Goal: Information Seeking & Learning: Learn about a topic

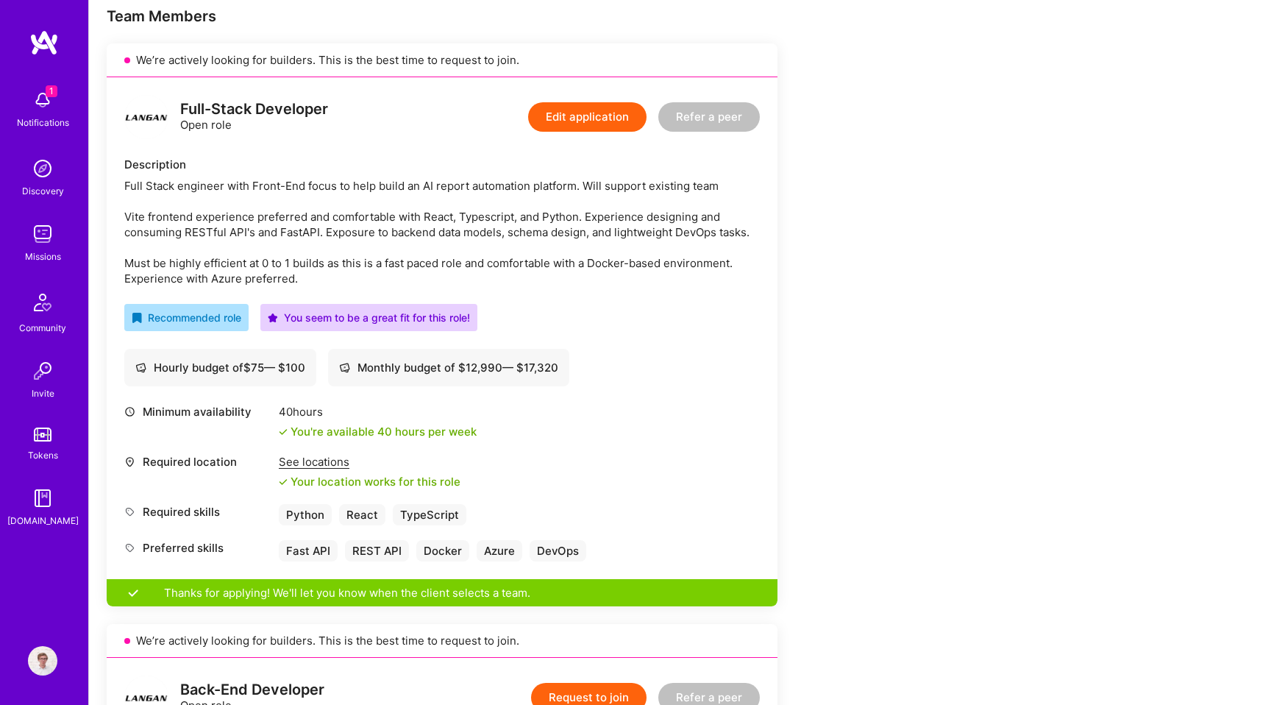
scroll to position [303, 0]
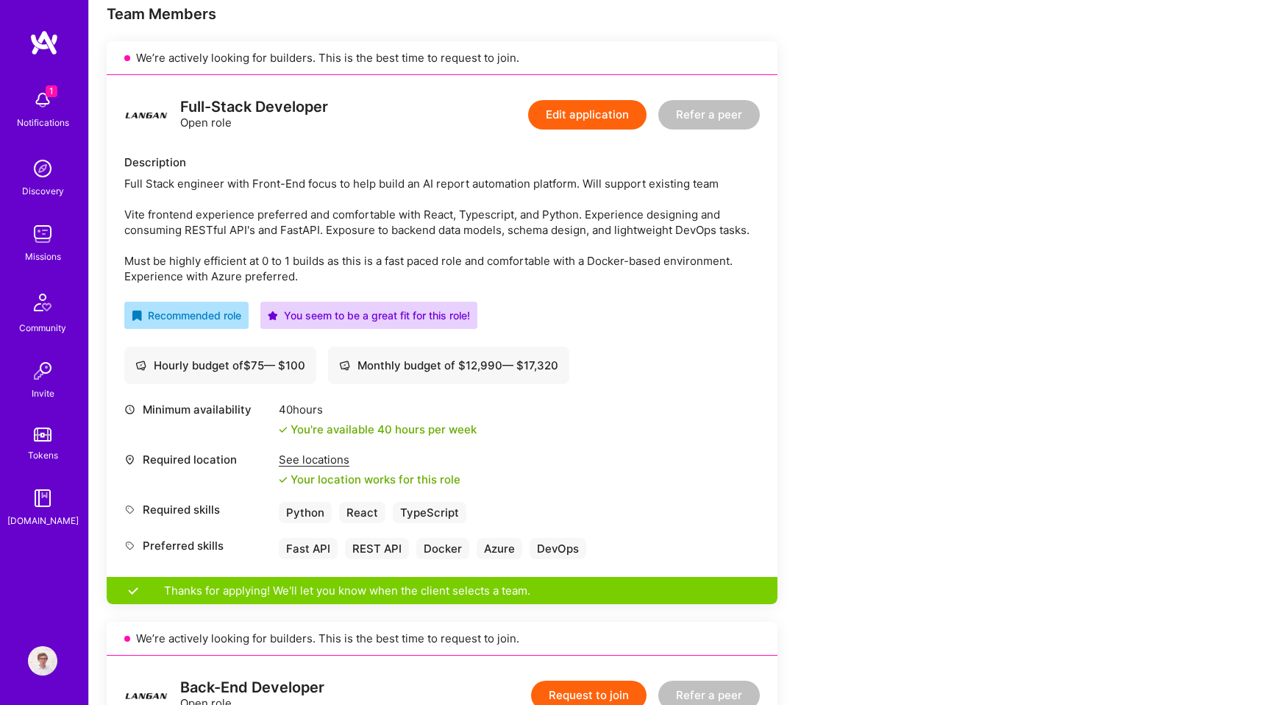
click at [475, 232] on div "Full Stack engineer with Front-End focus to help build an AI report automation …" at bounding box center [442, 230] width 636 height 108
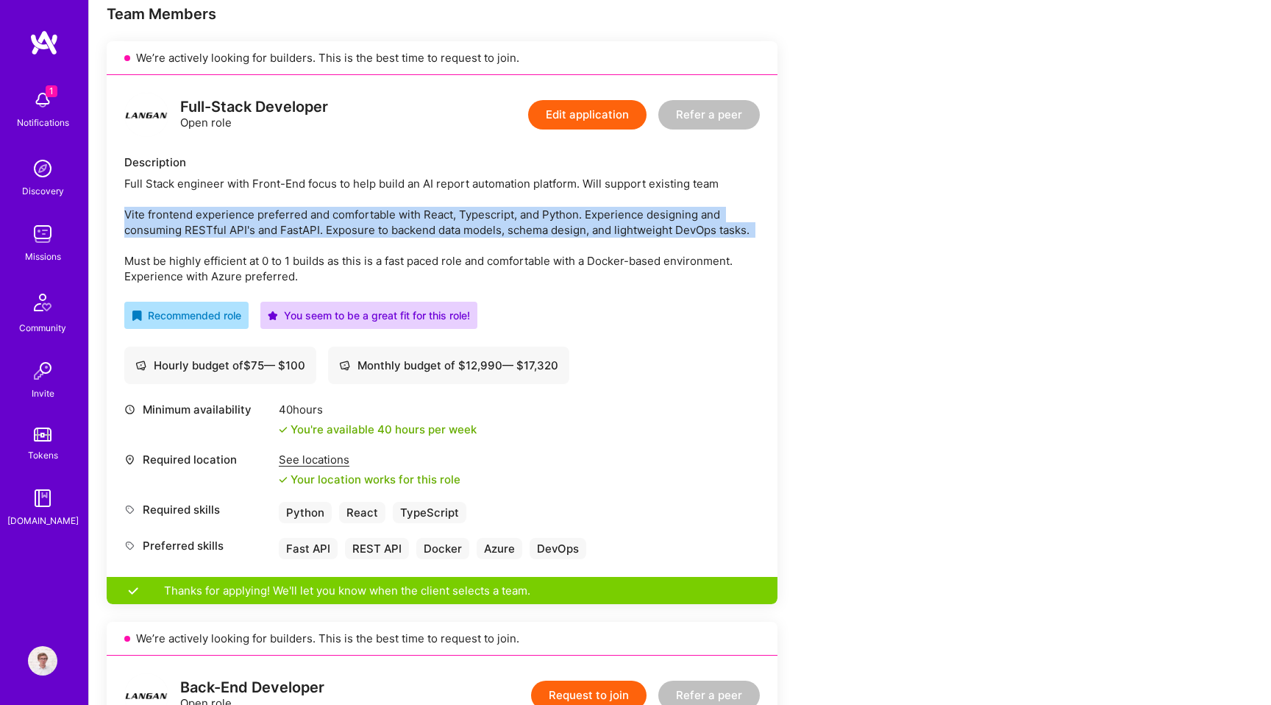
click at [444, 256] on div "Full Stack engineer with Front-End focus to help build an AI report automation …" at bounding box center [442, 230] width 636 height 108
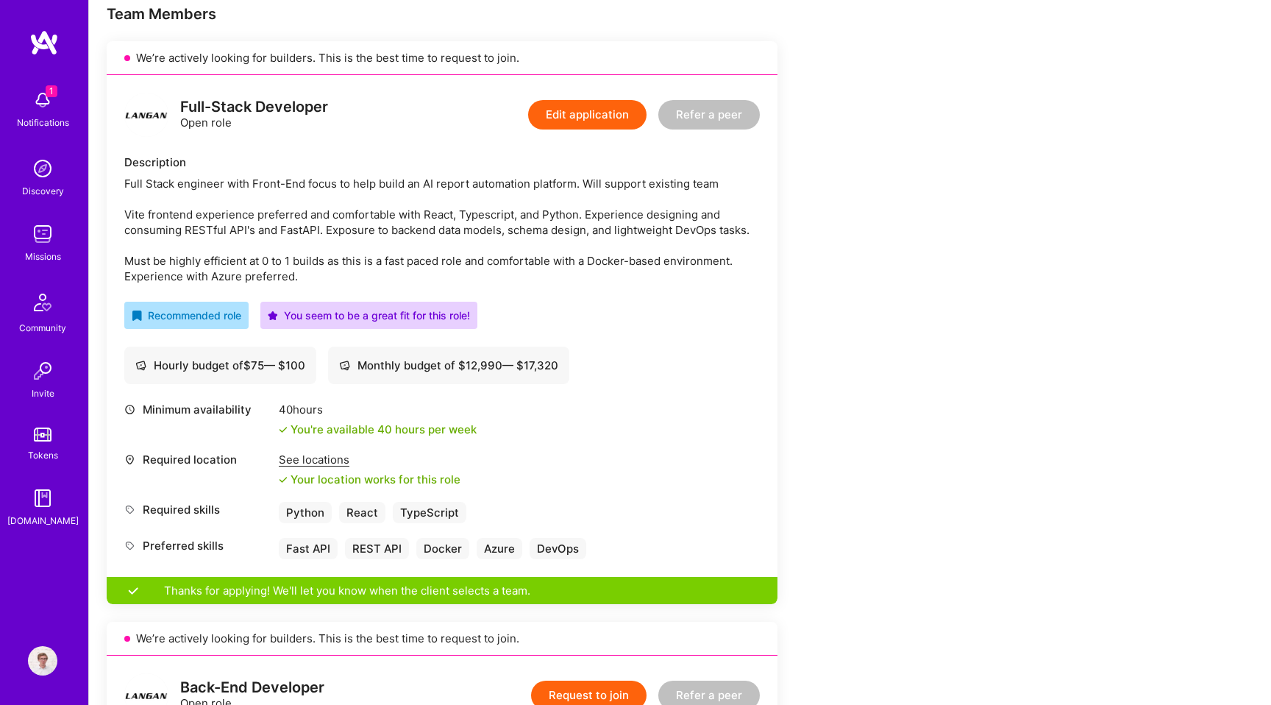
click at [411, 276] on div "Full Stack engineer with Front-End focus to help build an AI report automation …" at bounding box center [442, 230] width 636 height 108
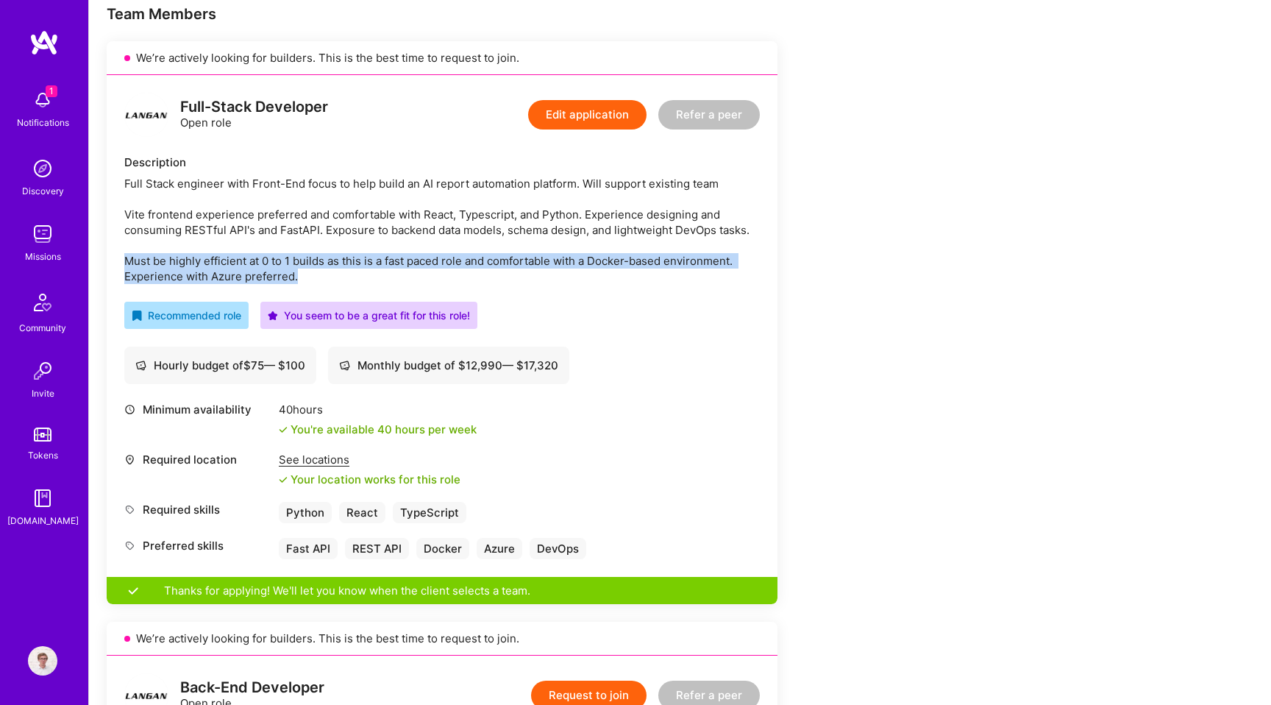
click at [444, 255] on div "Full Stack engineer with Front-End focus to help build an AI report automation …" at bounding box center [442, 230] width 636 height 108
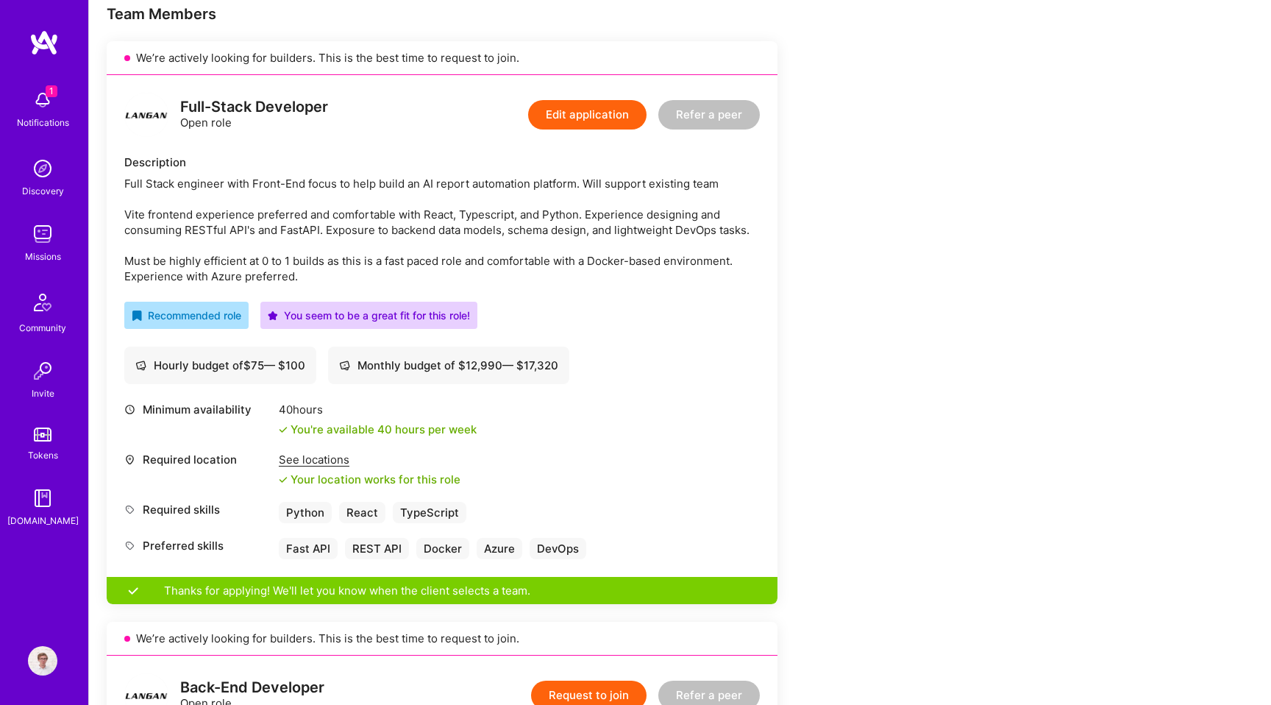
click at [444, 255] on div "Full Stack engineer with Front-End focus to help build an AI report automation …" at bounding box center [442, 230] width 636 height 108
click at [395, 207] on div "Full Stack engineer with Front-End focus to help build an AI report automation …" at bounding box center [442, 230] width 636 height 108
click at [363, 257] on div "Full Stack engineer with Front-End focus to help build an AI report automation …" at bounding box center [442, 230] width 636 height 108
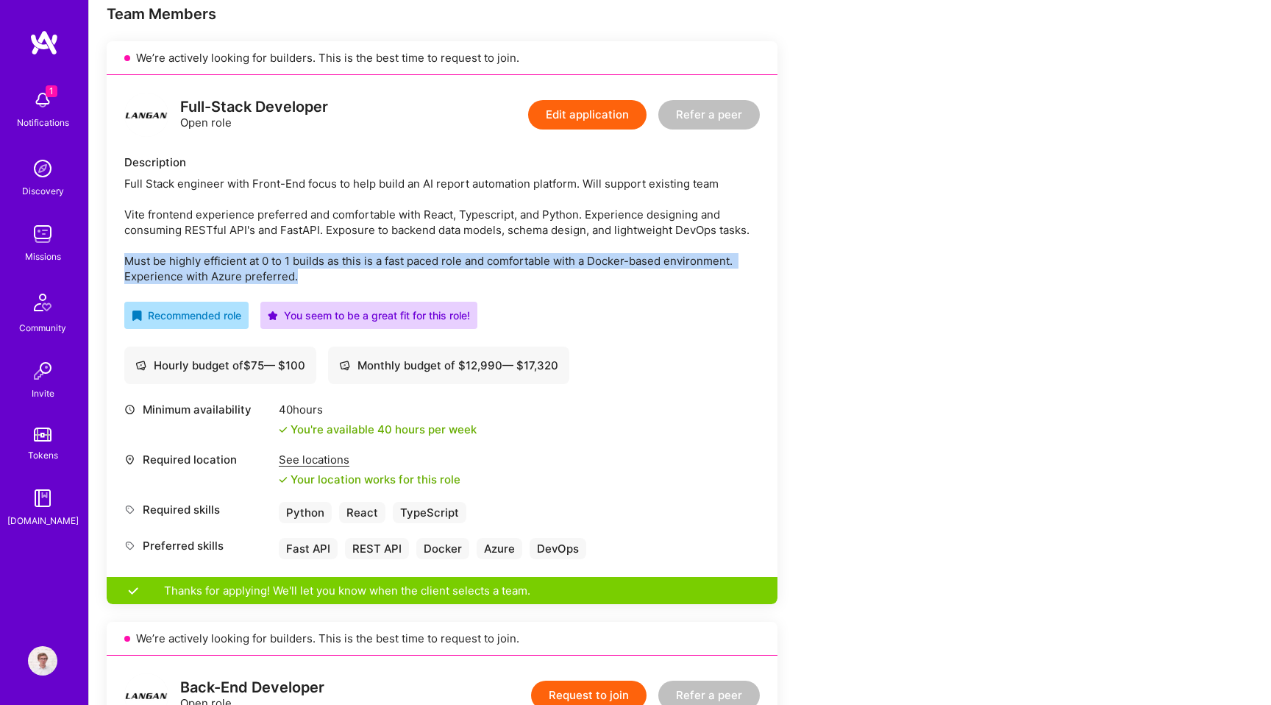
click at [375, 277] on div "Full Stack engineer with Front-End focus to help build an AI report automation …" at bounding box center [442, 230] width 636 height 108
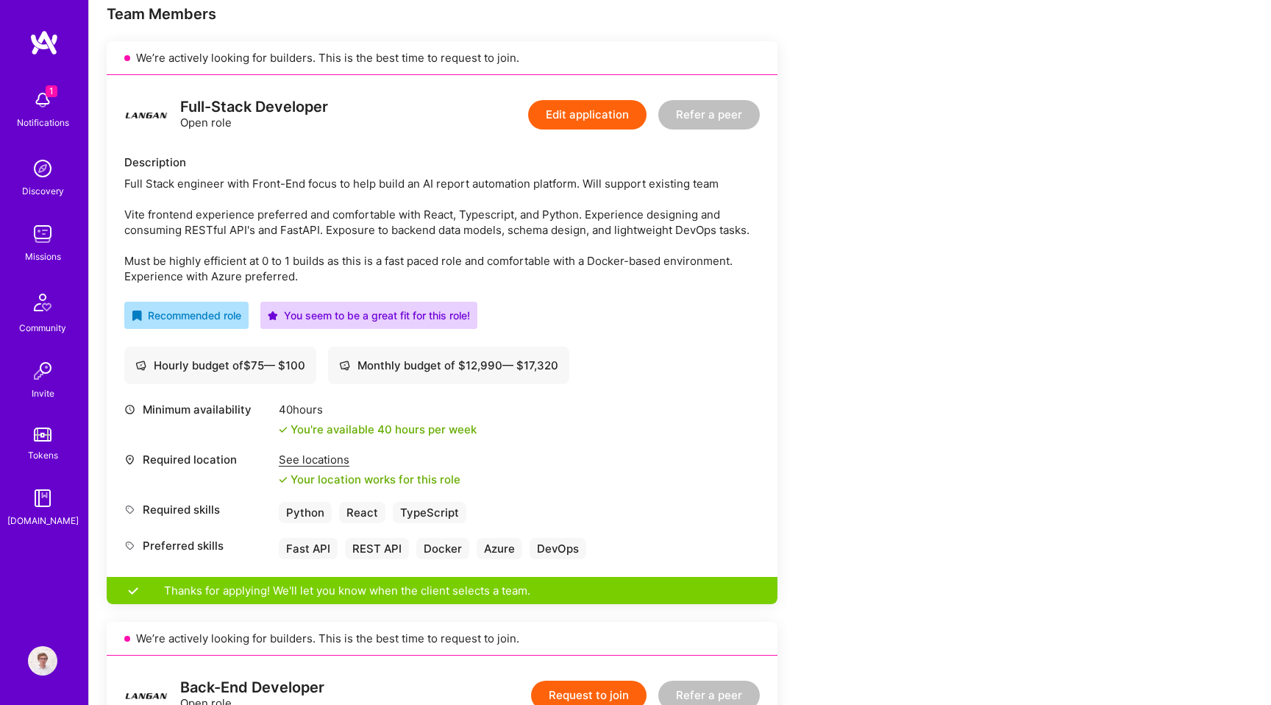
click at [375, 277] on div "Full Stack engineer with Front-End focus to help build an AI report automation …" at bounding box center [442, 230] width 636 height 108
click at [422, 217] on div "Full Stack engineer with Front-End focus to help build an AI report automation …" at bounding box center [442, 230] width 636 height 108
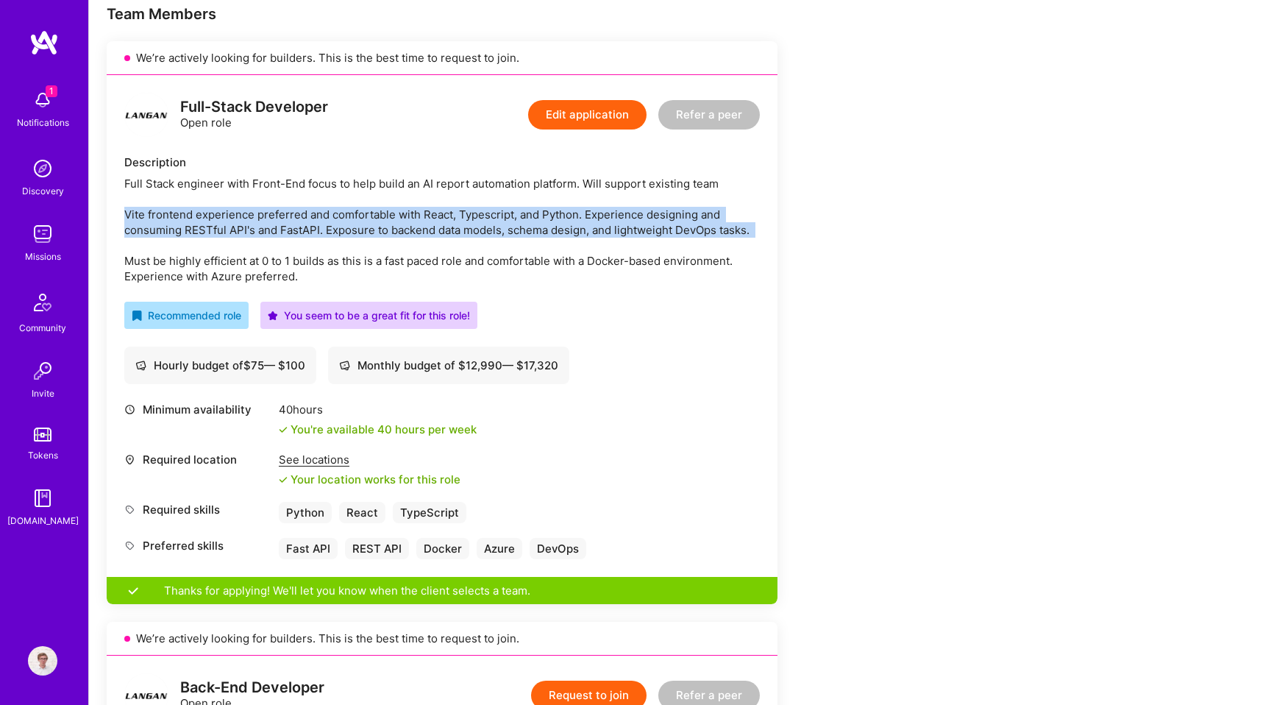
click at [393, 253] on div "Full Stack engineer with Front-End focus to help build an AI report automation …" at bounding box center [442, 230] width 636 height 108
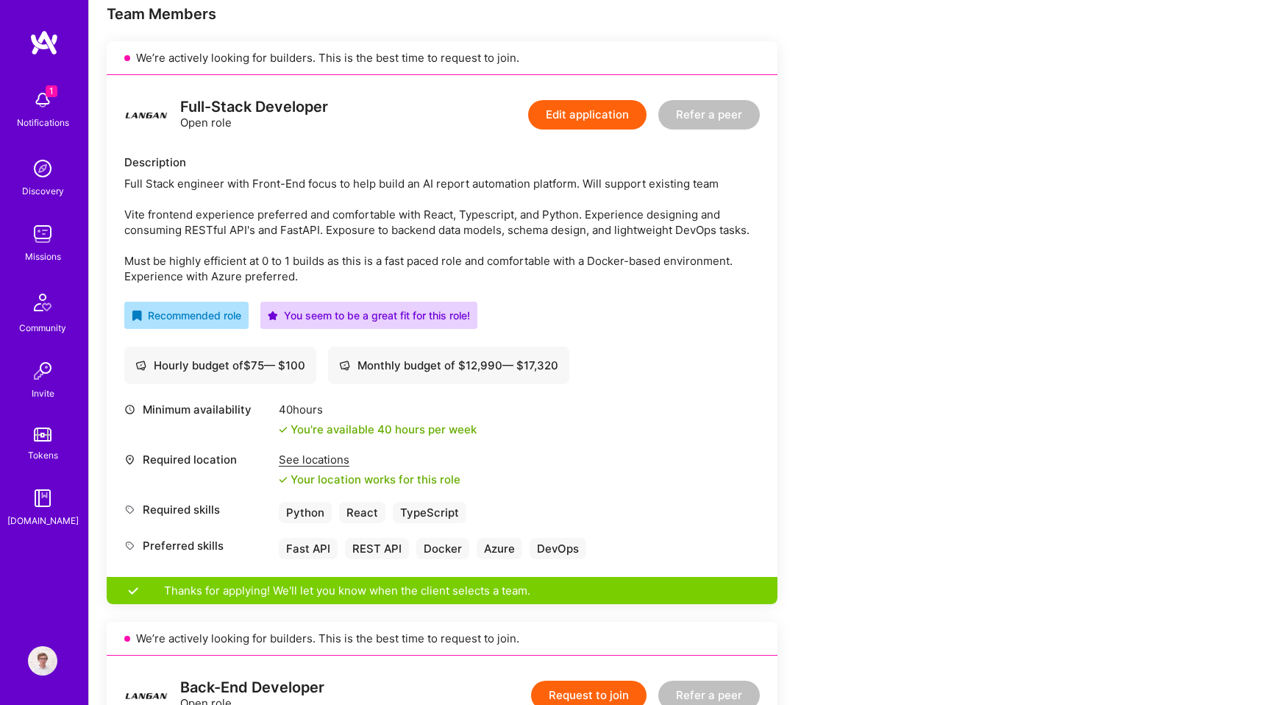
click at [393, 253] on div "Full Stack engineer with Front-End focus to help build an AI report automation …" at bounding box center [442, 230] width 636 height 108
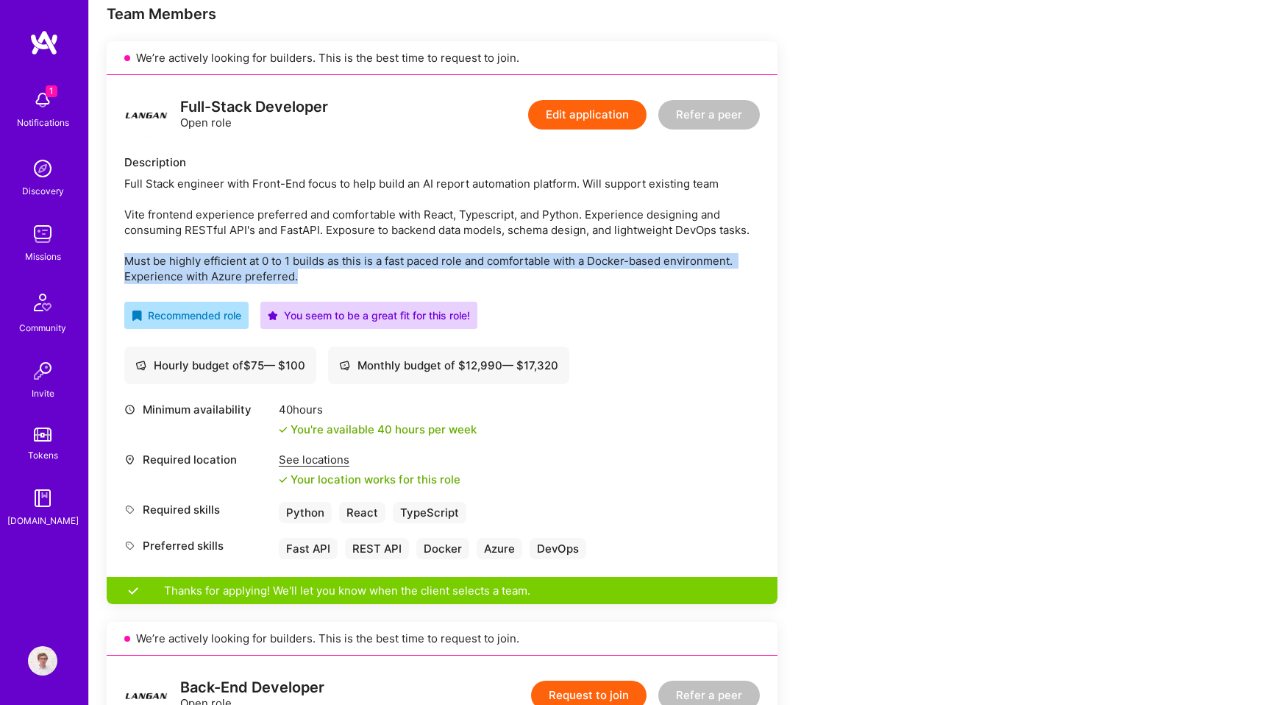
click at [395, 274] on div "Full Stack engineer with Front-End focus to help build an AI report automation …" at bounding box center [442, 230] width 636 height 108
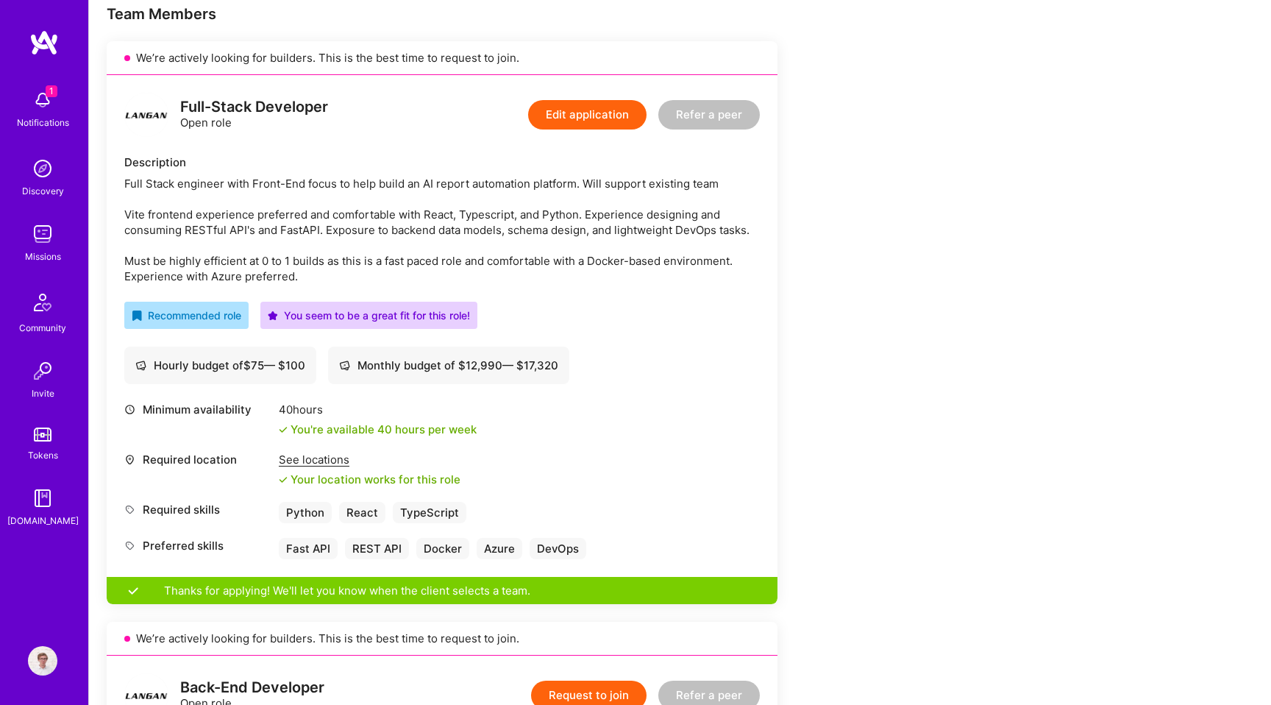
click at [395, 274] on div "Full Stack engineer with Front-End focus to help build an AI report automation …" at bounding box center [442, 230] width 636 height 108
click at [445, 266] on div "Full Stack engineer with Front-End focus to help build an AI report automation …" at bounding box center [442, 230] width 636 height 108
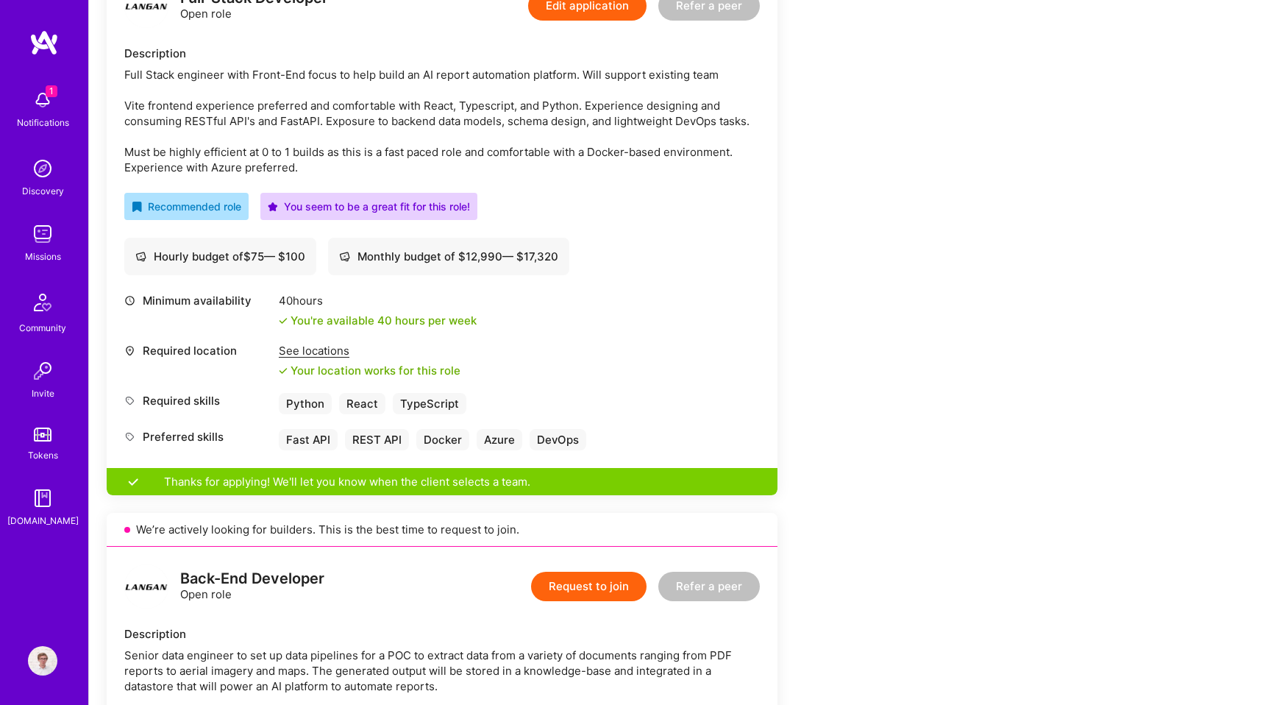
scroll to position [417, 0]
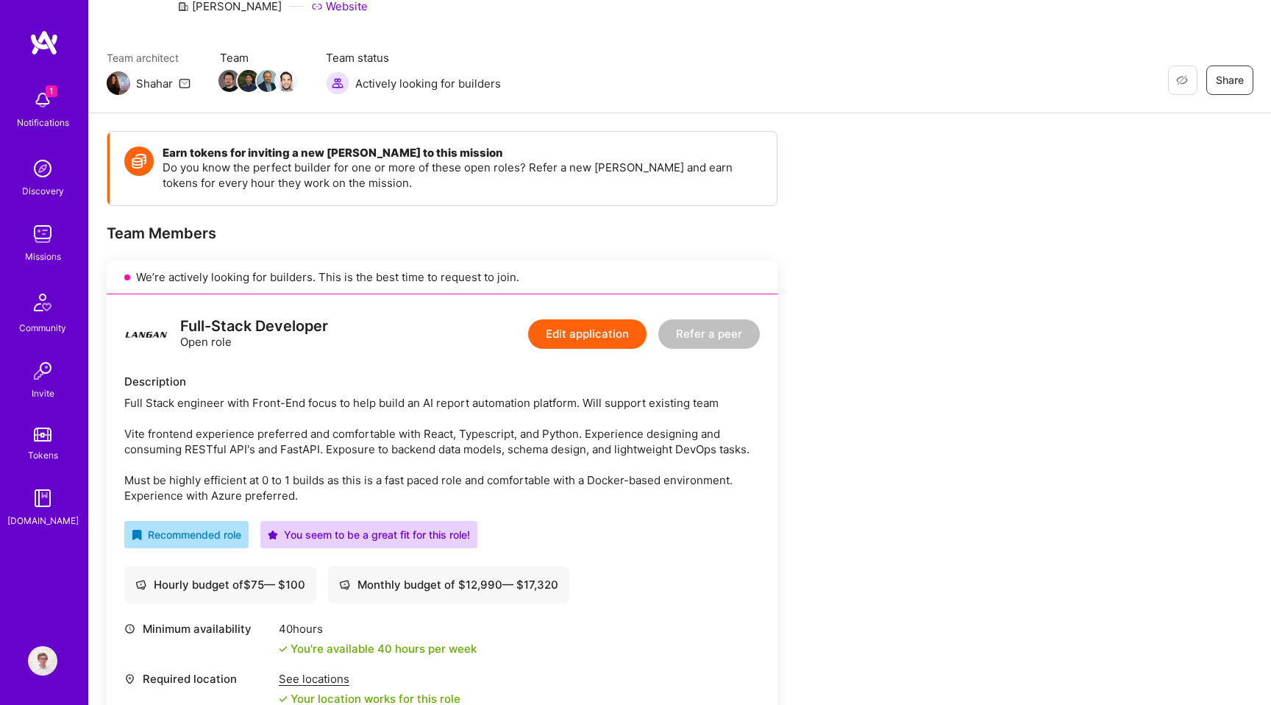
scroll to position [0, 0]
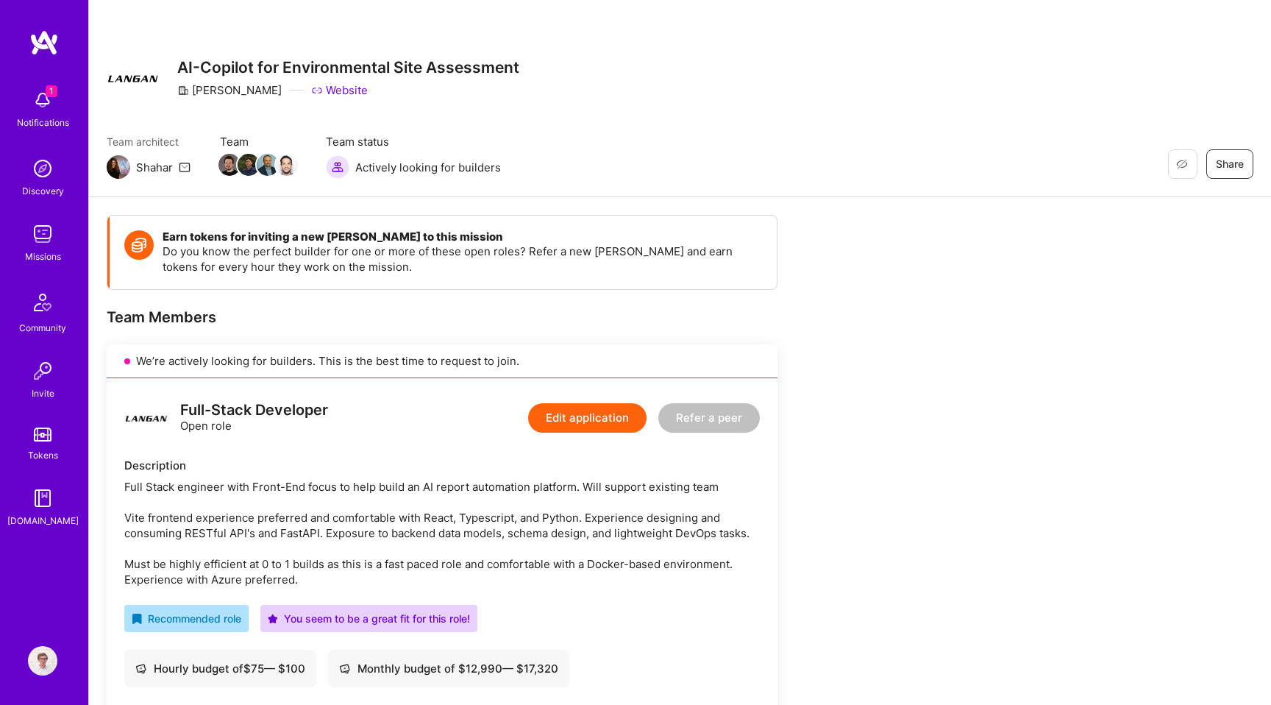
click at [35, 113] on img at bounding box center [42, 99] width 29 height 29
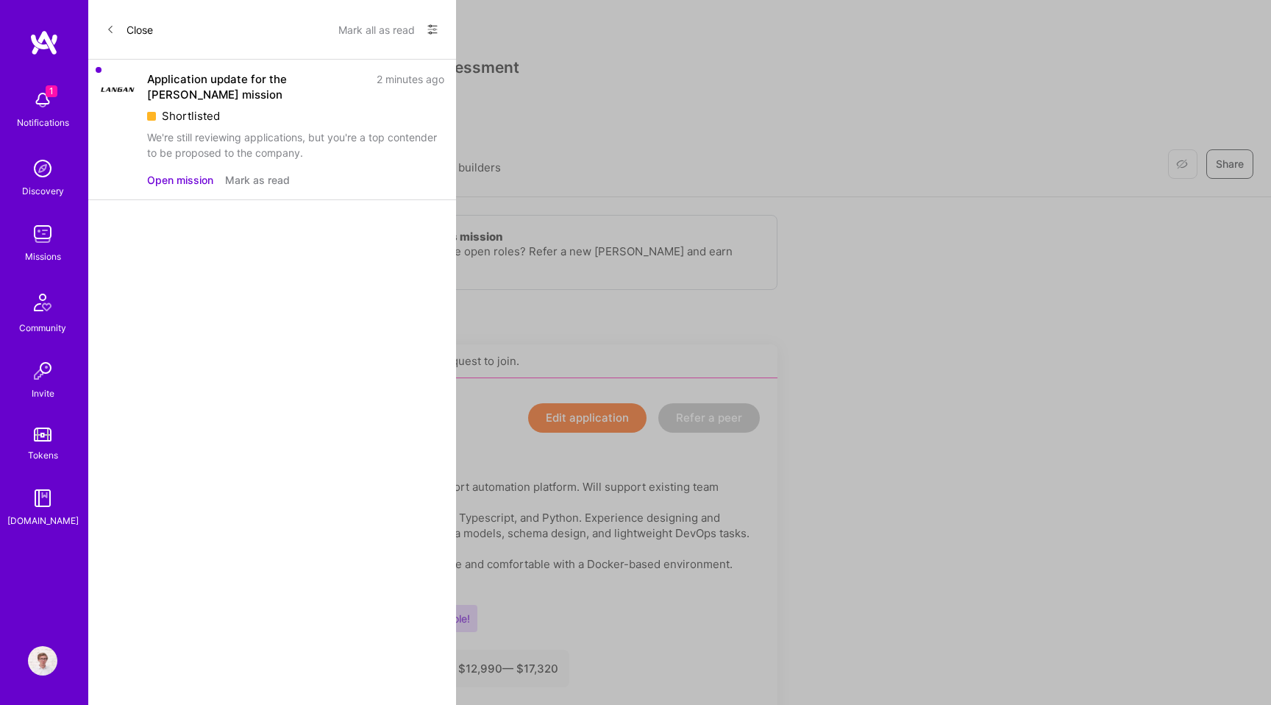
click at [160, 185] on button "Open mission" at bounding box center [180, 179] width 66 height 15
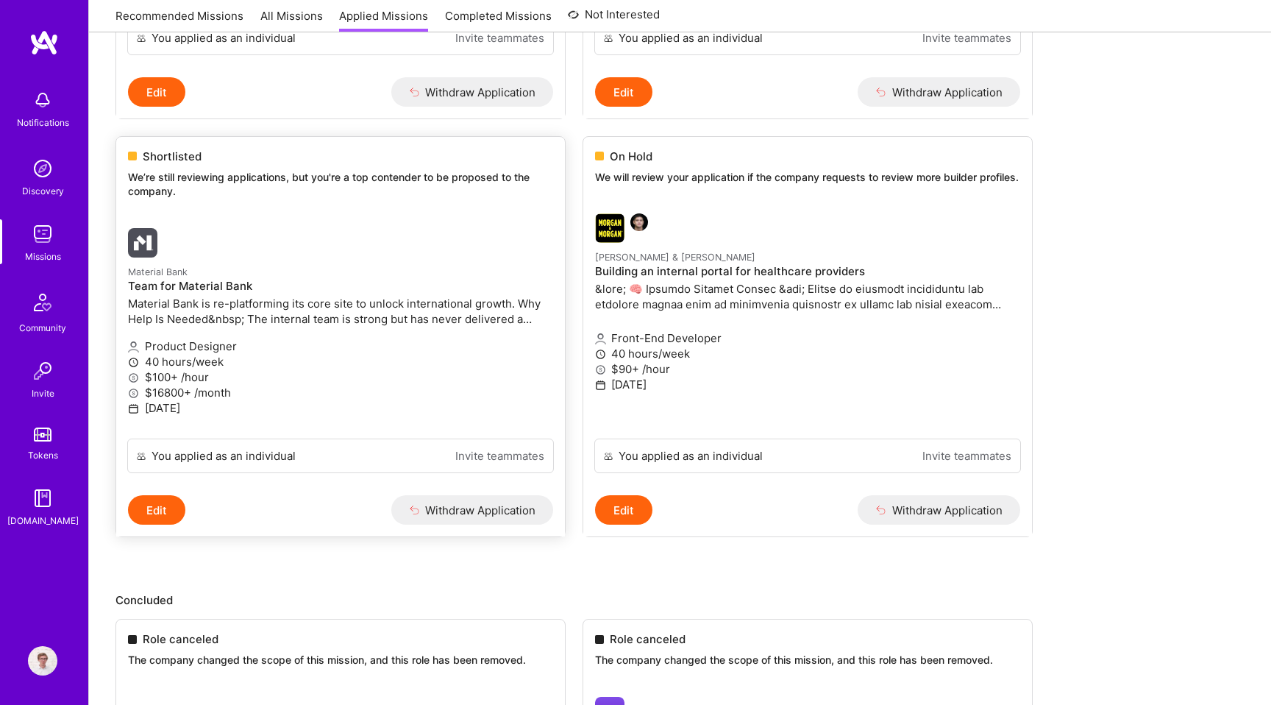
scroll to position [665, 0]
